Goal: Task Accomplishment & Management: Use online tool/utility

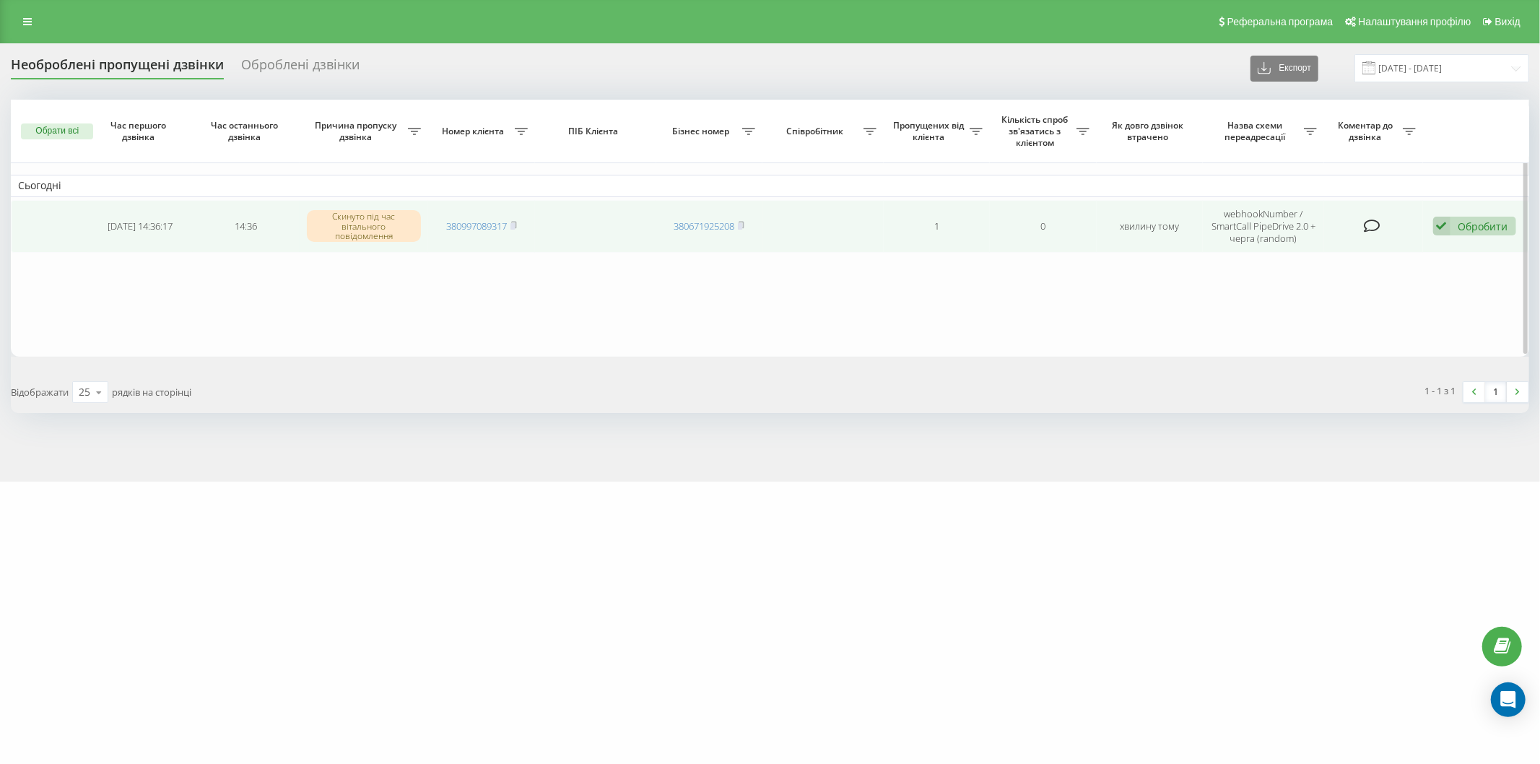
click at [518, 225] on td "380997089317" at bounding box center [481, 226] width 106 height 53
click at [1469, 219] on div "Обробити" at bounding box center [1483, 226] width 50 height 14
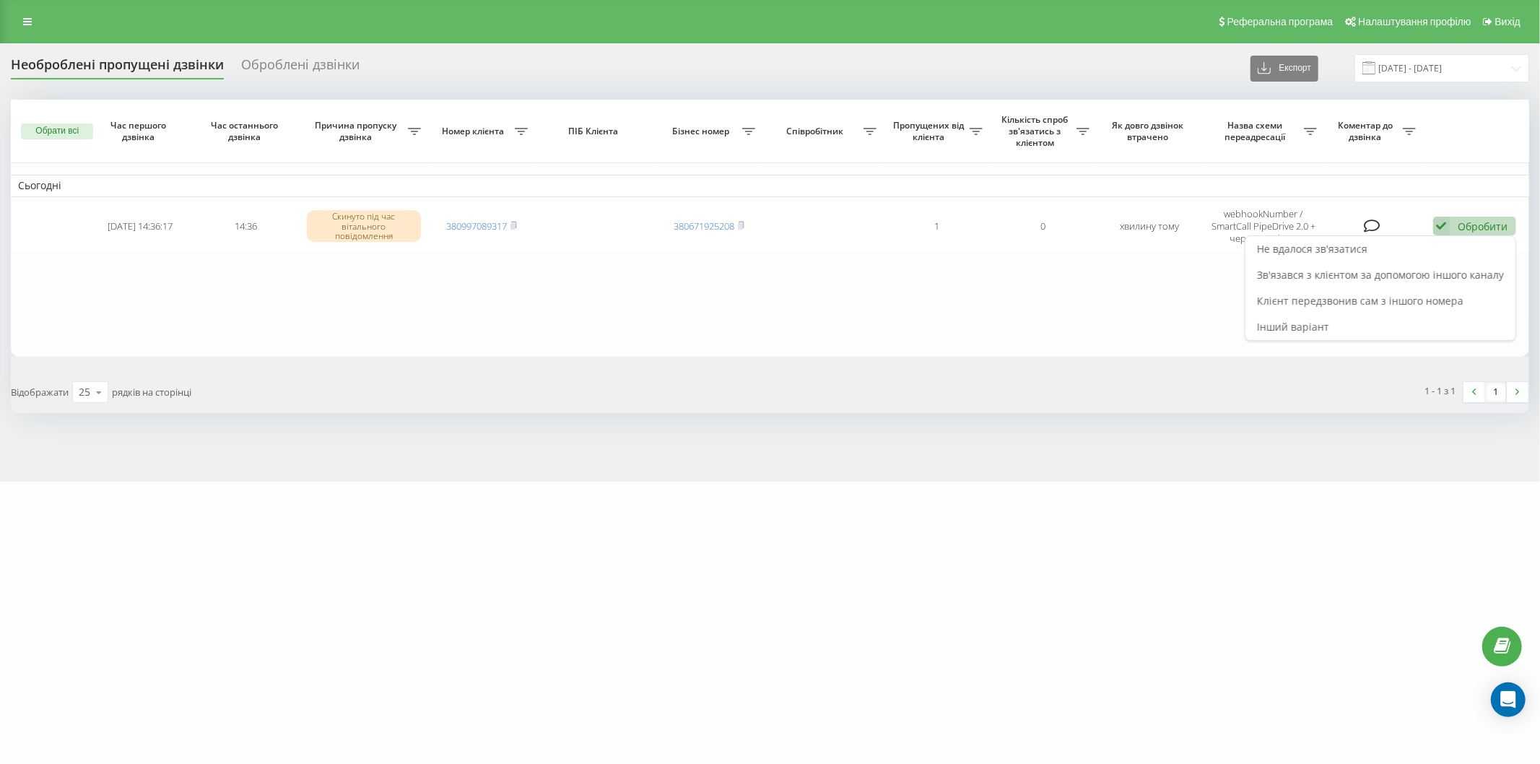
click at [1377, 246] on div "Не вдалося зв'язатися" at bounding box center [1380, 249] width 270 height 26
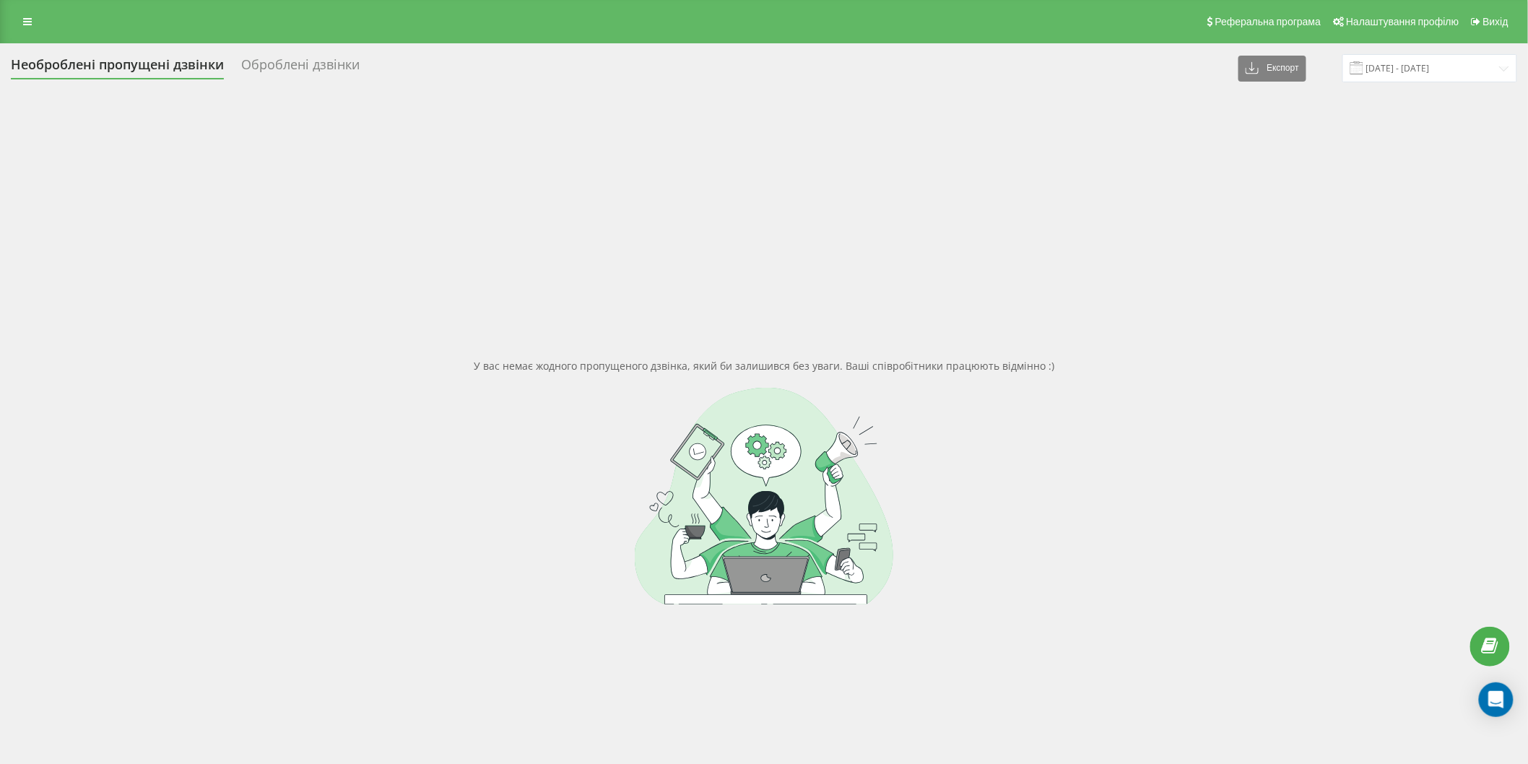
click at [330, 62] on div "Оброблені дзвінки" at bounding box center [300, 68] width 118 height 22
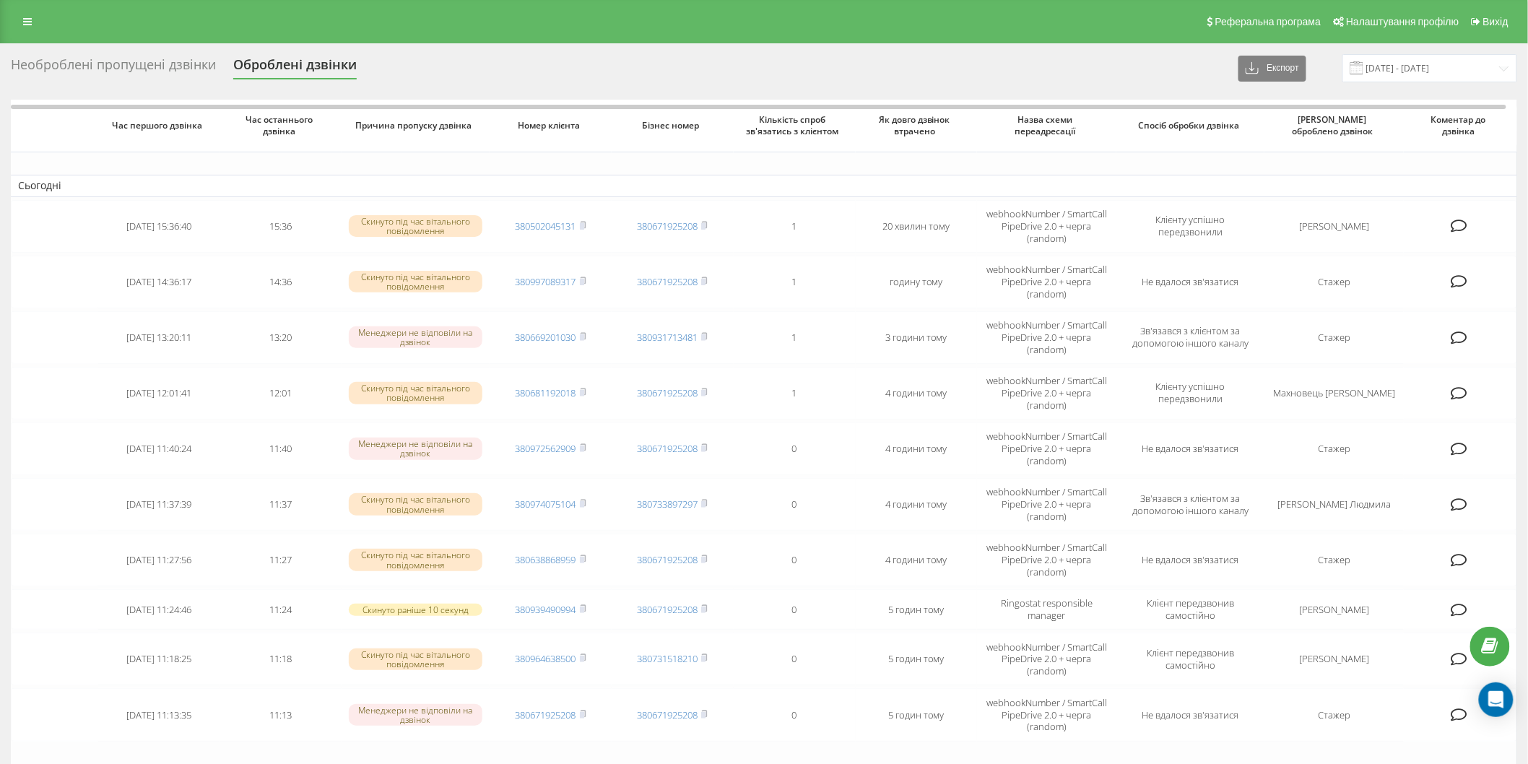
click at [169, 65] on div "Необроблені пропущені дзвінки" at bounding box center [113, 68] width 205 height 22
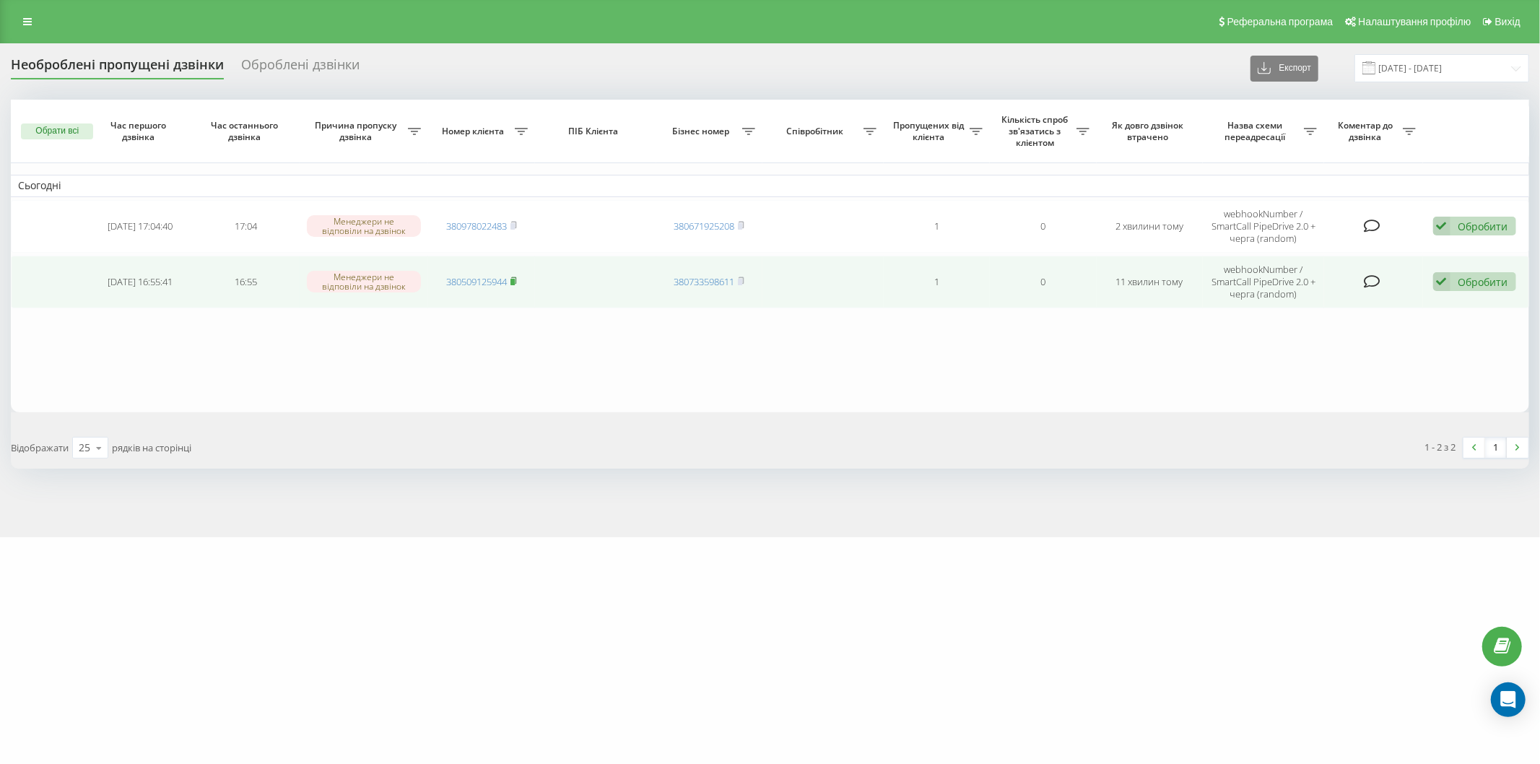
click at [513, 280] on rect at bounding box center [512, 282] width 4 height 6
click at [513, 277] on icon at bounding box center [513, 281] width 6 height 9
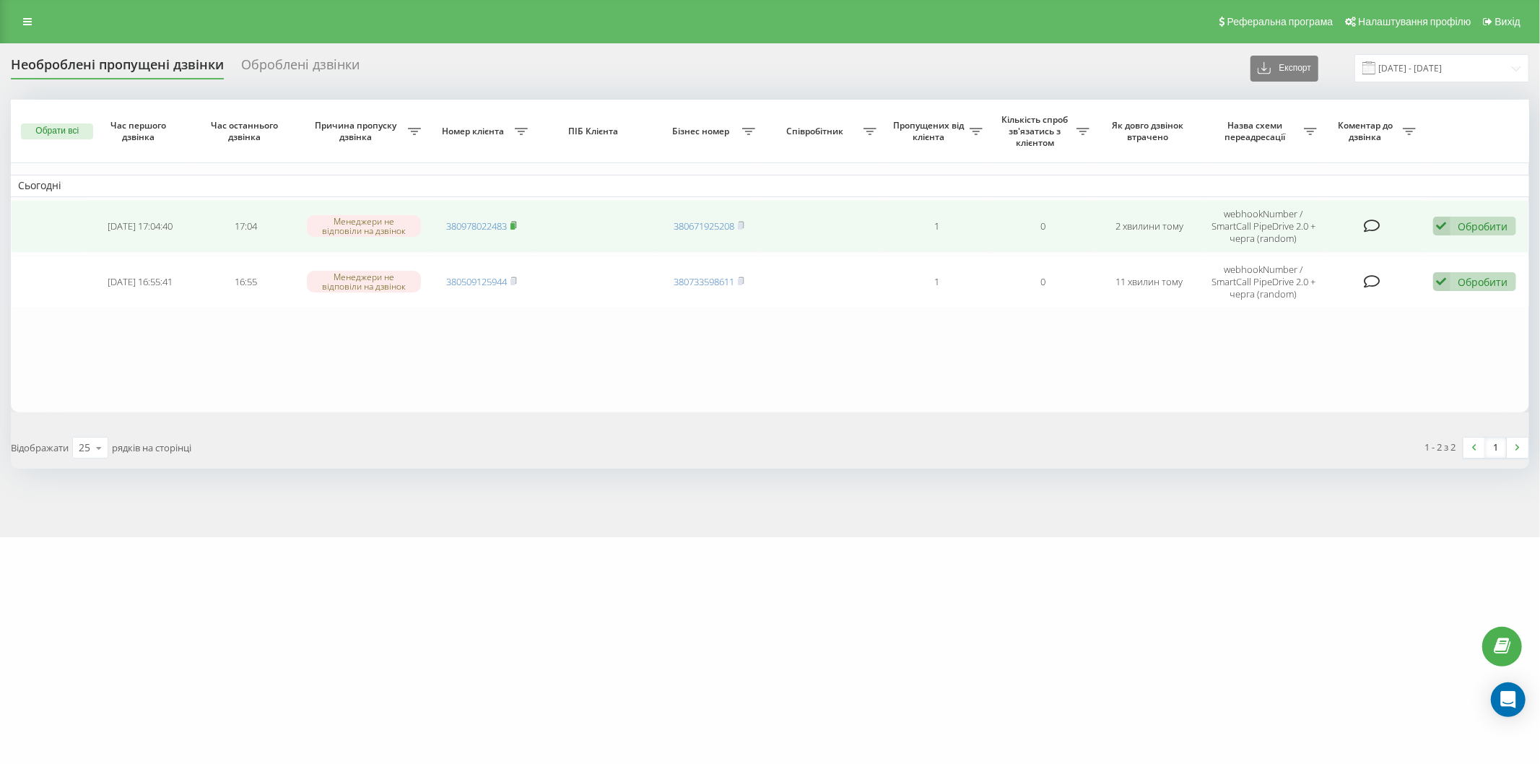
click at [517, 222] on icon at bounding box center [513, 225] width 6 height 9
